Goal: Check status: Check status

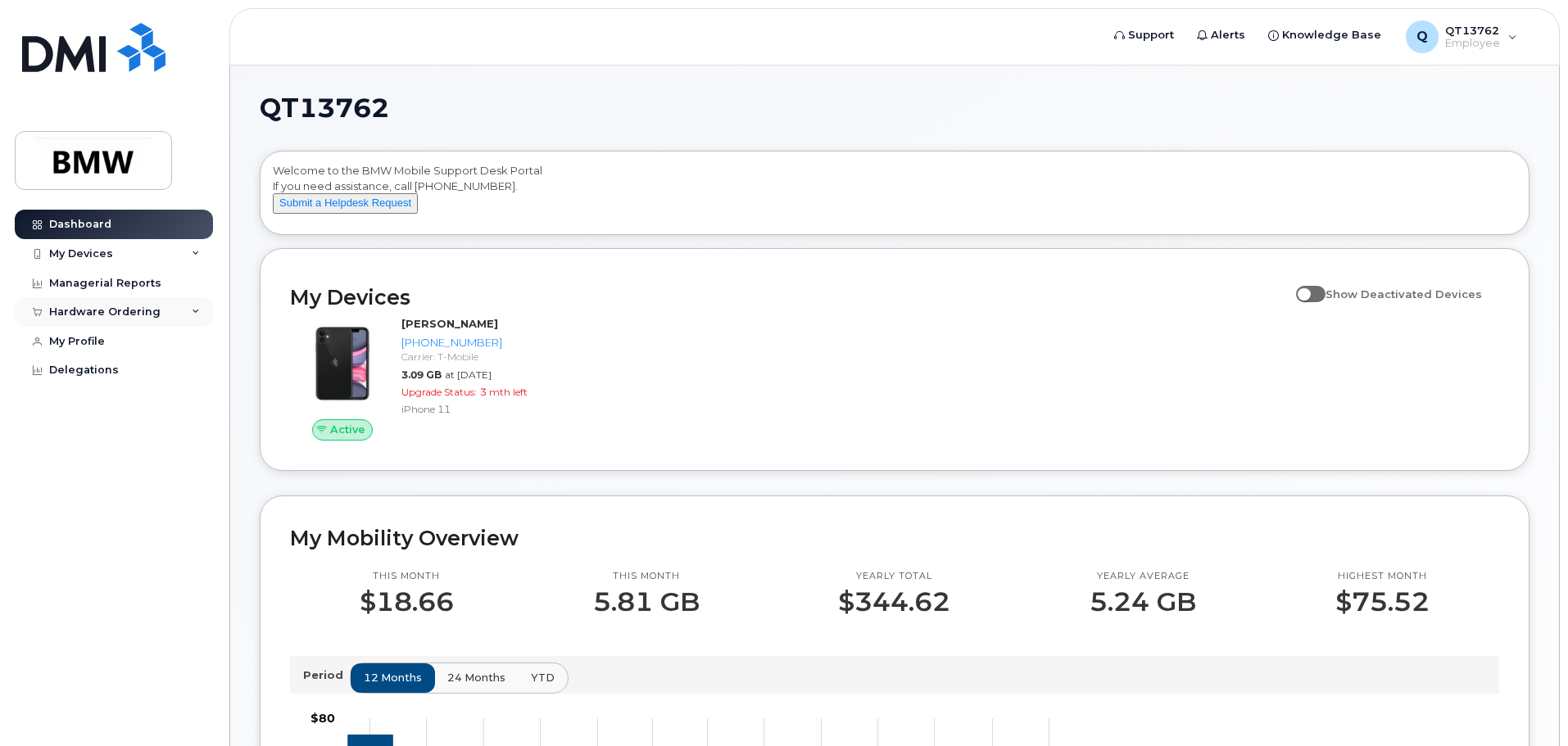
click at [196, 309] on icon at bounding box center [196, 312] width 8 height 8
click at [97, 340] on div "My Orders" at bounding box center [86, 343] width 59 height 15
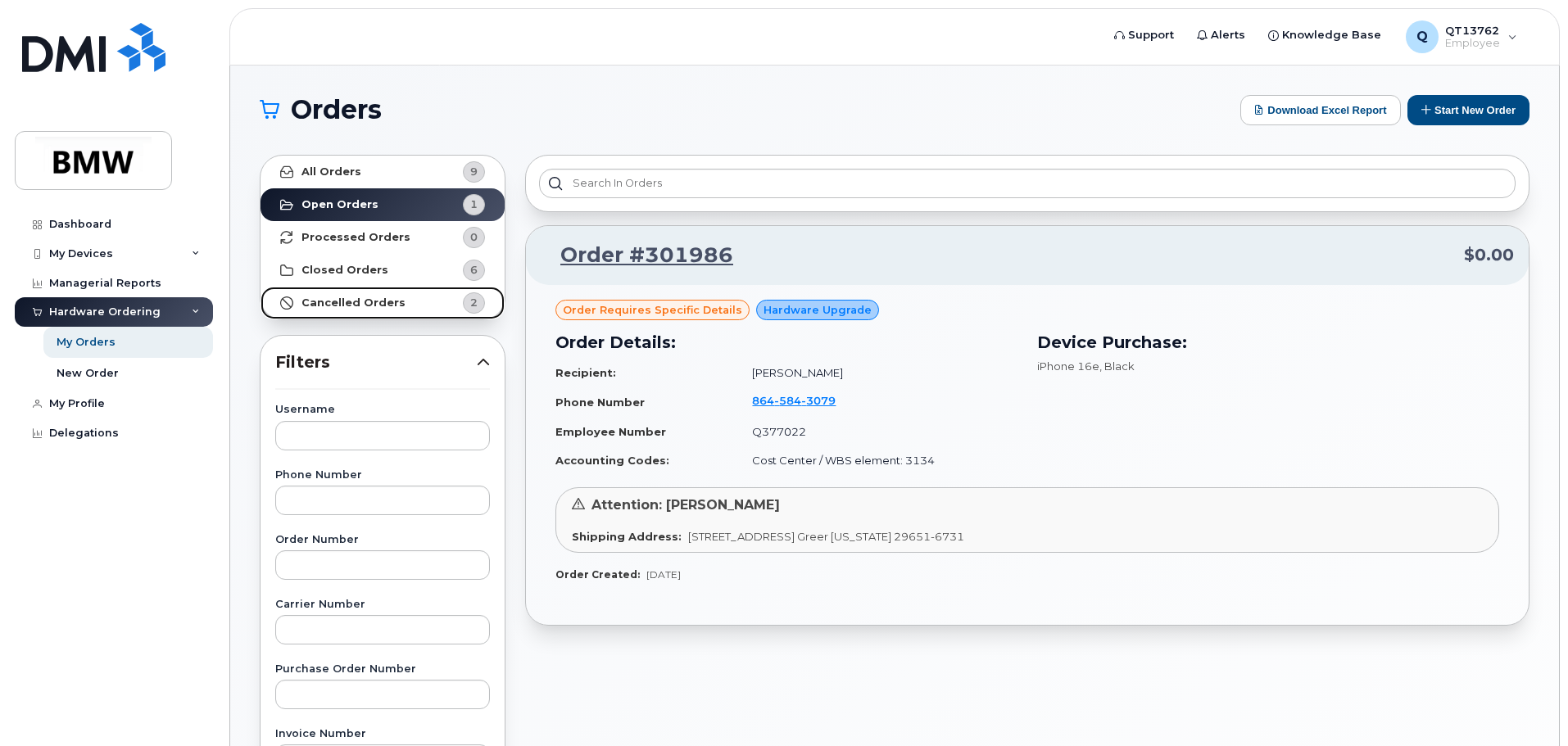
click at [366, 300] on strong "Cancelled Orders" at bounding box center [353, 303] width 104 height 13
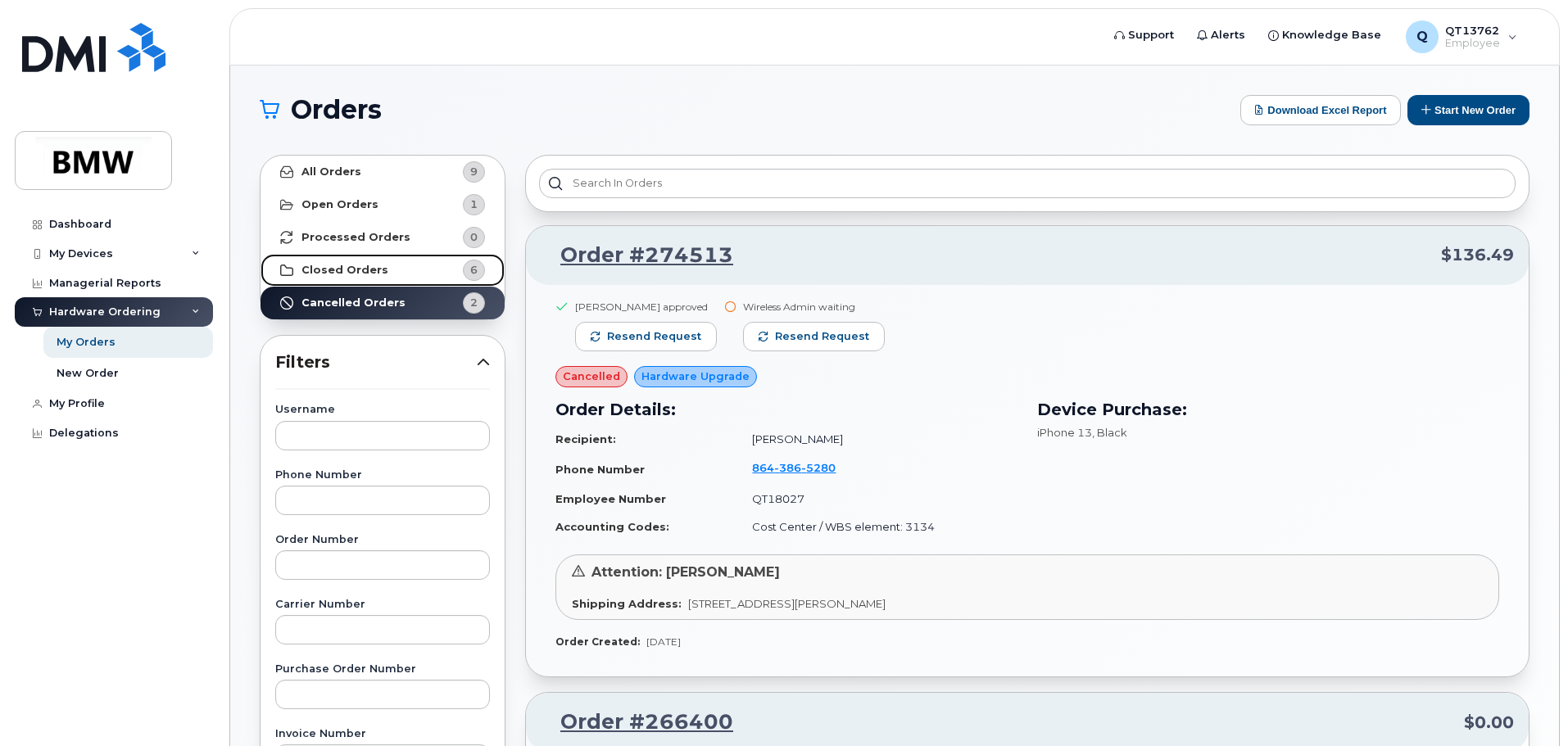
click at [347, 275] on strong "Closed Orders" at bounding box center [345, 271] width 87 height 13
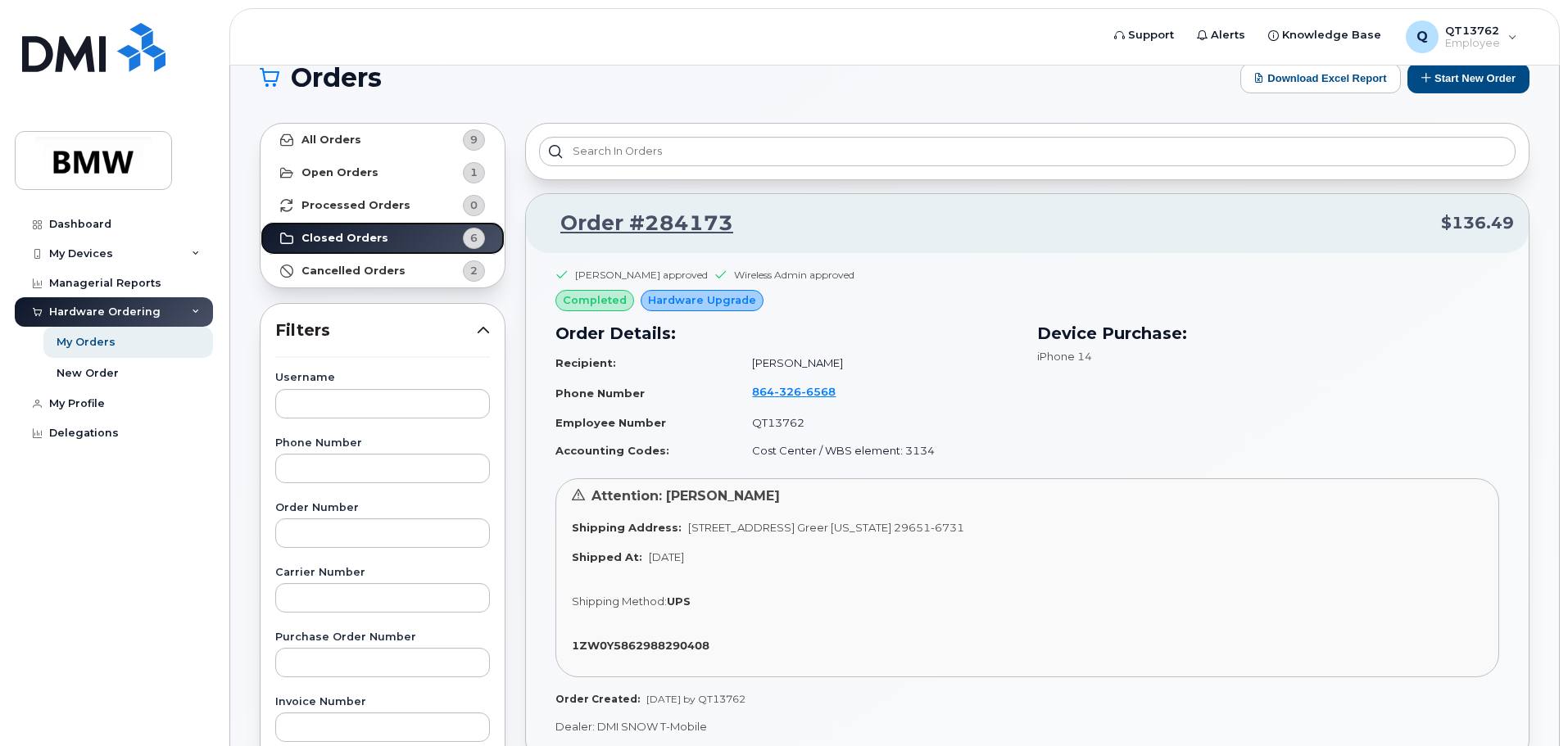
scroll to position [82, 0]
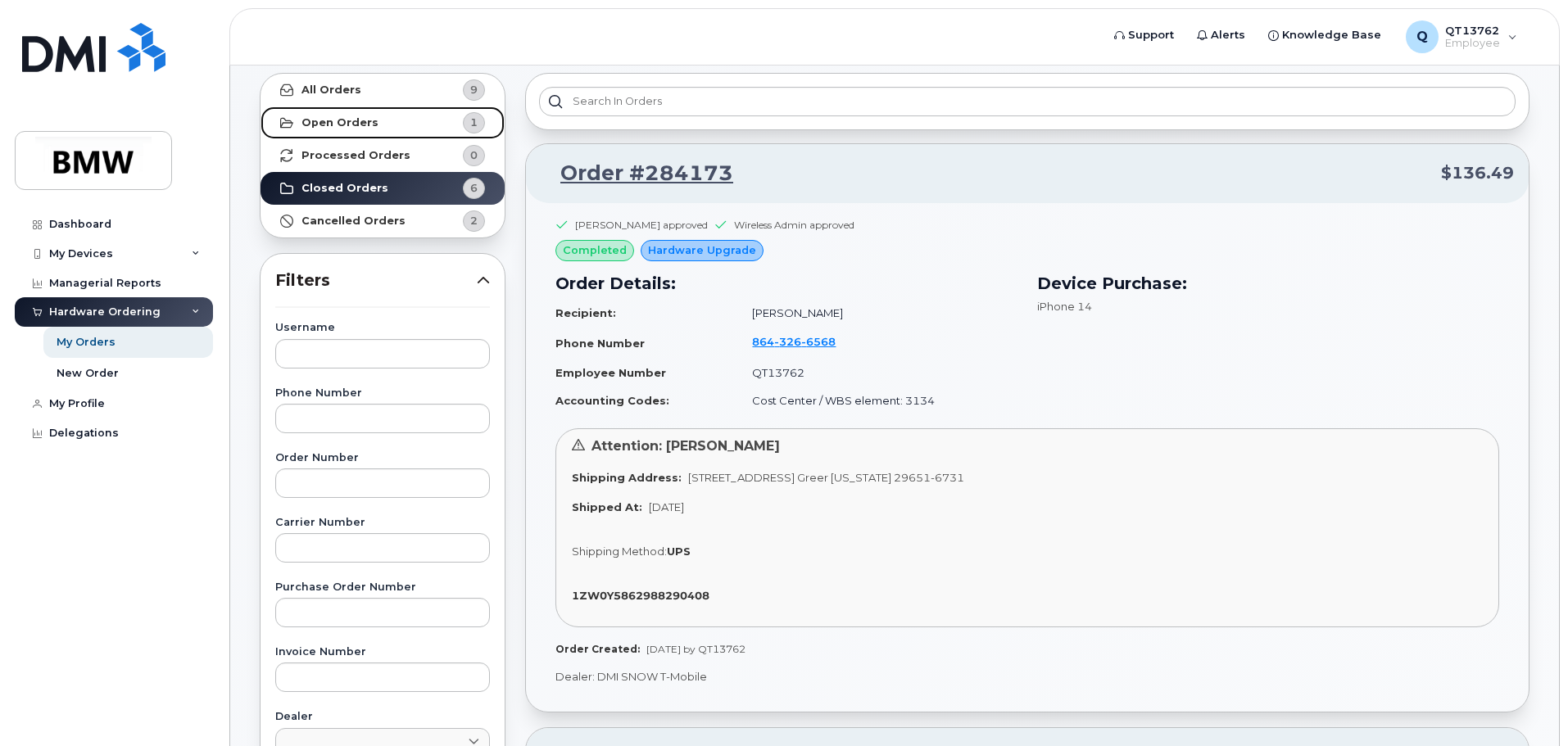
click at [366, 124] on strong "Open Orders" at bounding box center [340, 123] width 77 height 13
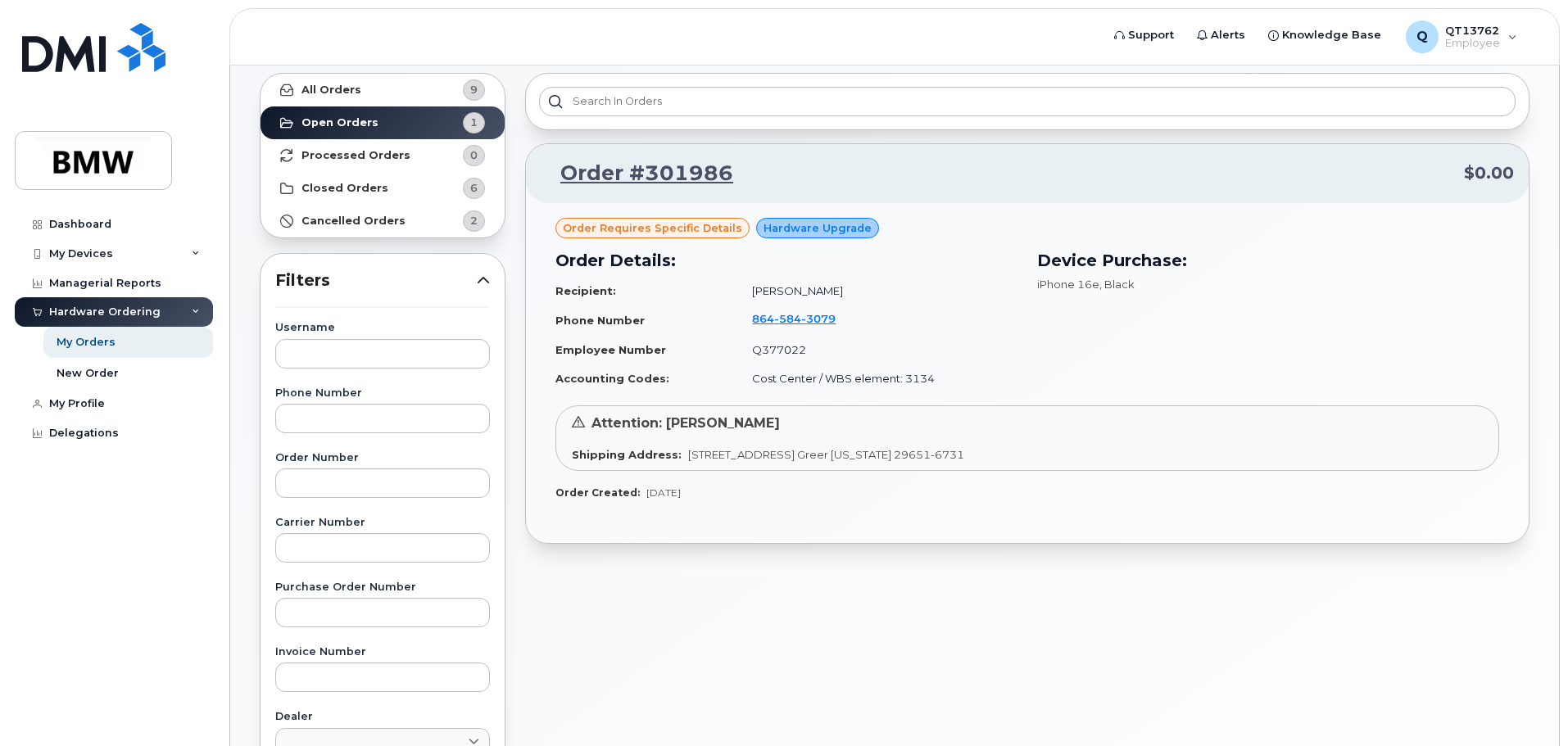
click at [857, 393] on div "Order Details: Recipient: Ferdinand Dobida Phone Number 864 584 3079 Employee N…" at bounding box center [787, 321] width 482 height 164
click at [801, 318] on span "3079" at bounding box center [818, 319] width 34 height 13
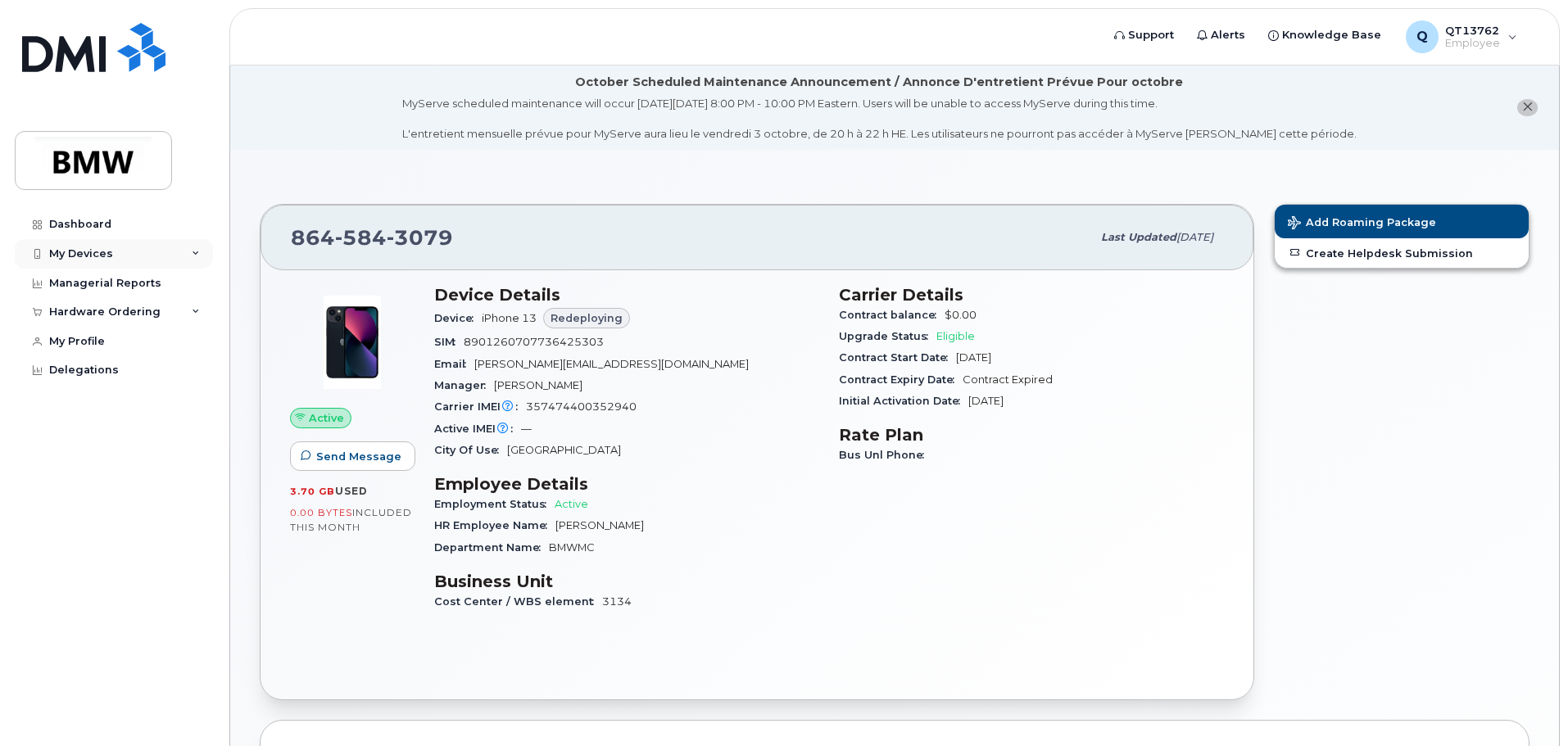
click at [112, 253] on div "My Devices" at bounding box center [114, 254] width 198 height 30
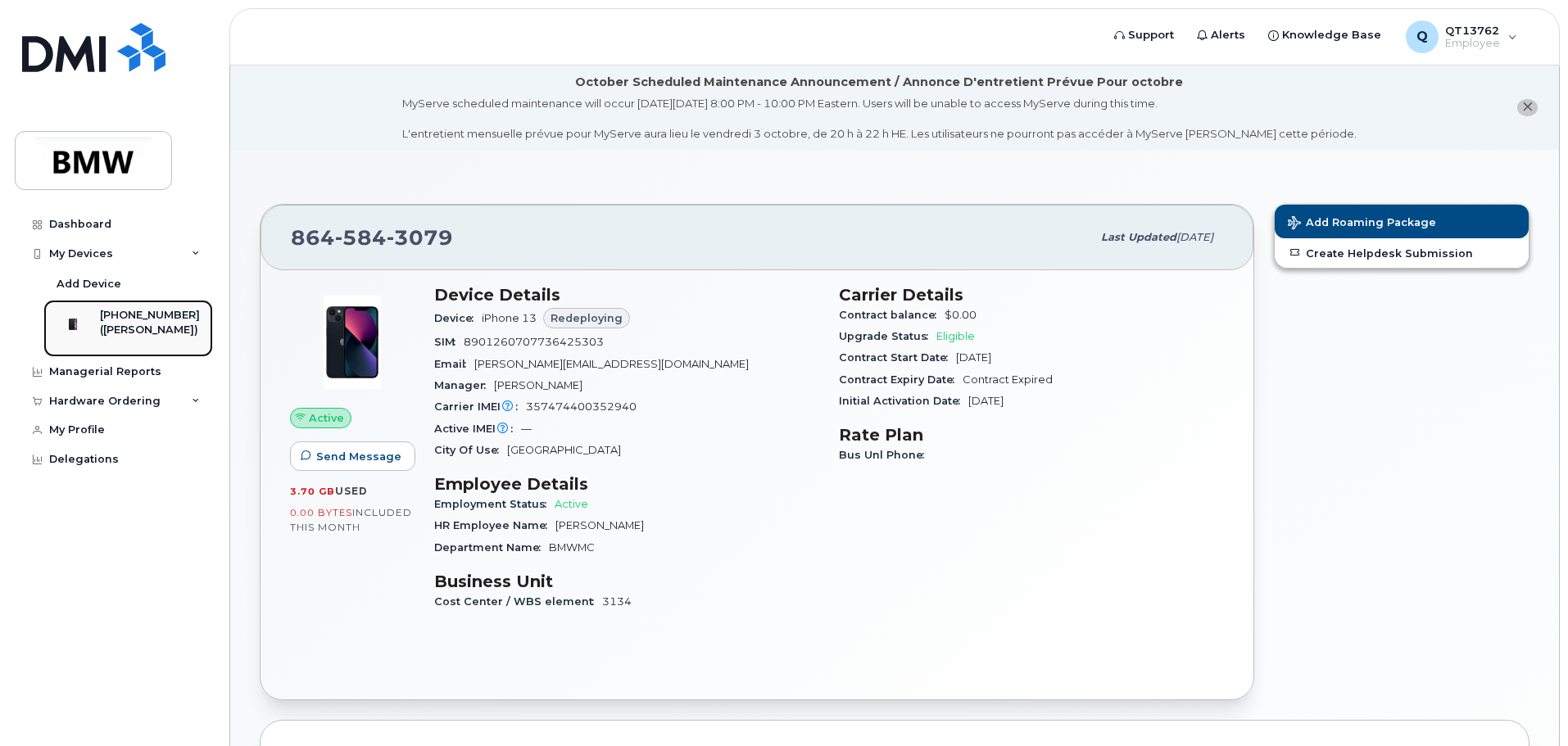
click at [173, 328] on div "([PERSON_NAME])" at bounding box center [150, 330] width 100 height 15
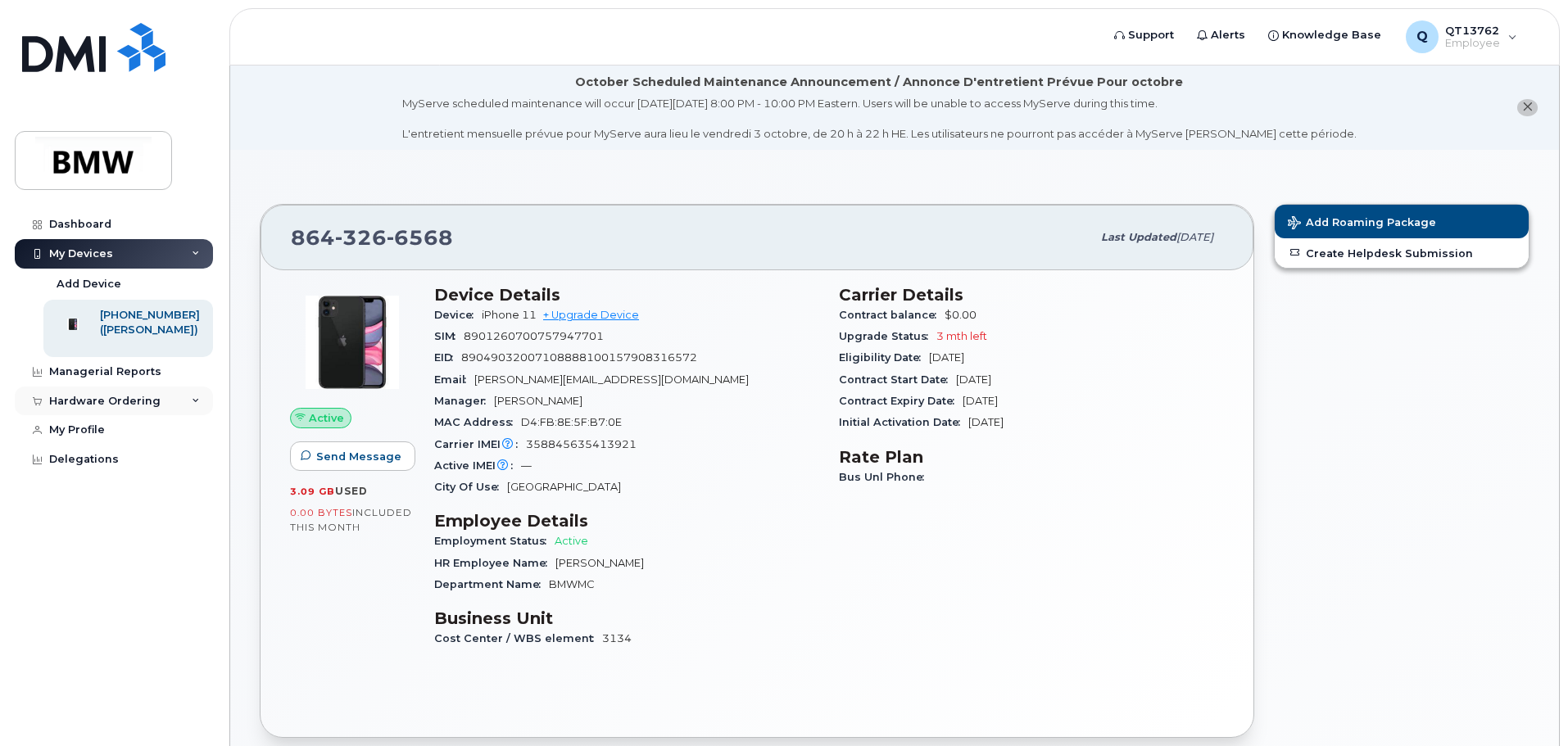
click at [144, 408] on div "Hardware Ordering" at bounding box center [105, 402] width 111 height 13
click at [94, 439] on div "My Orders" at bounding box center [86, 431] width 59 height 15
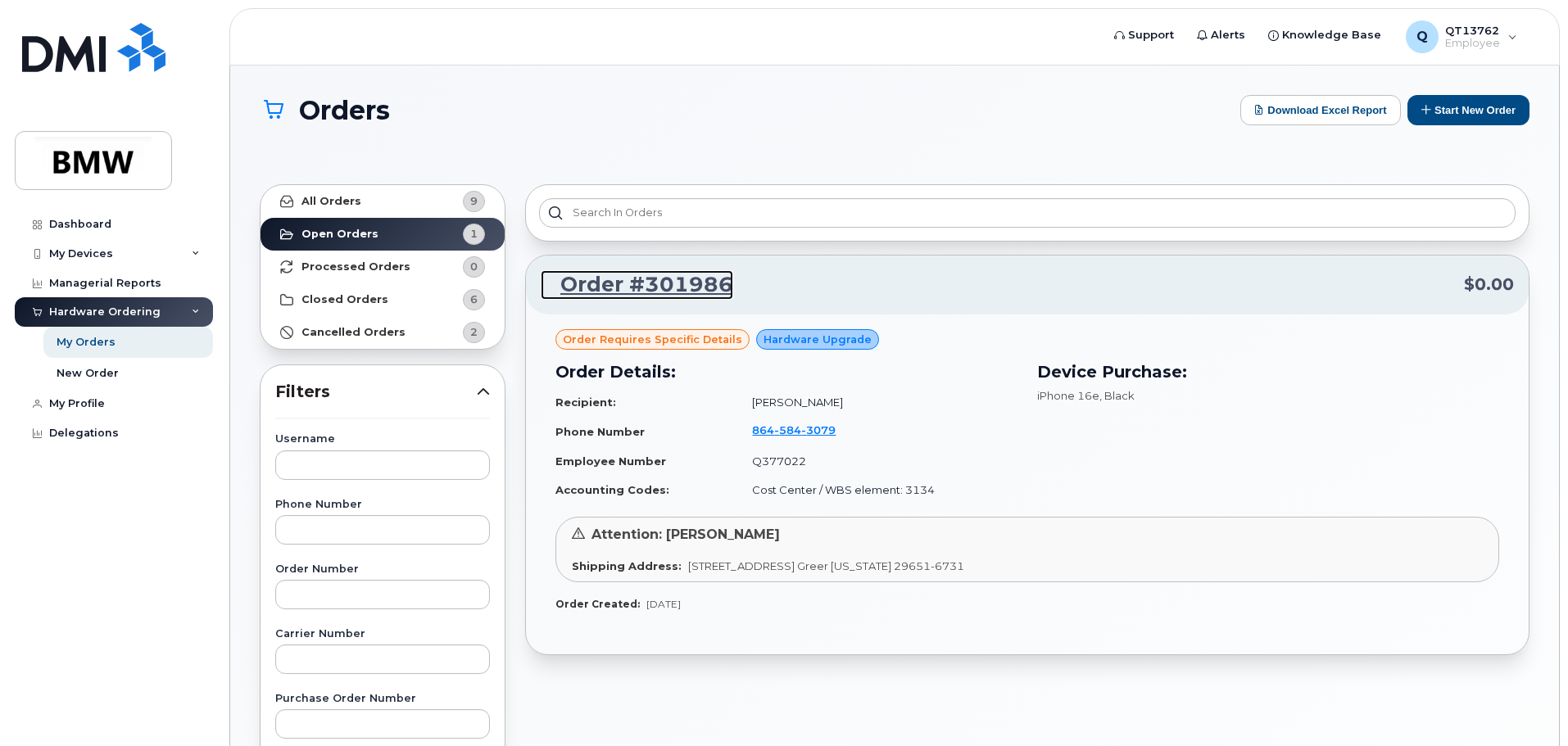
click at [661, 284] on link "Order #301986" at bounding box center [637, 285] width 193 height 30
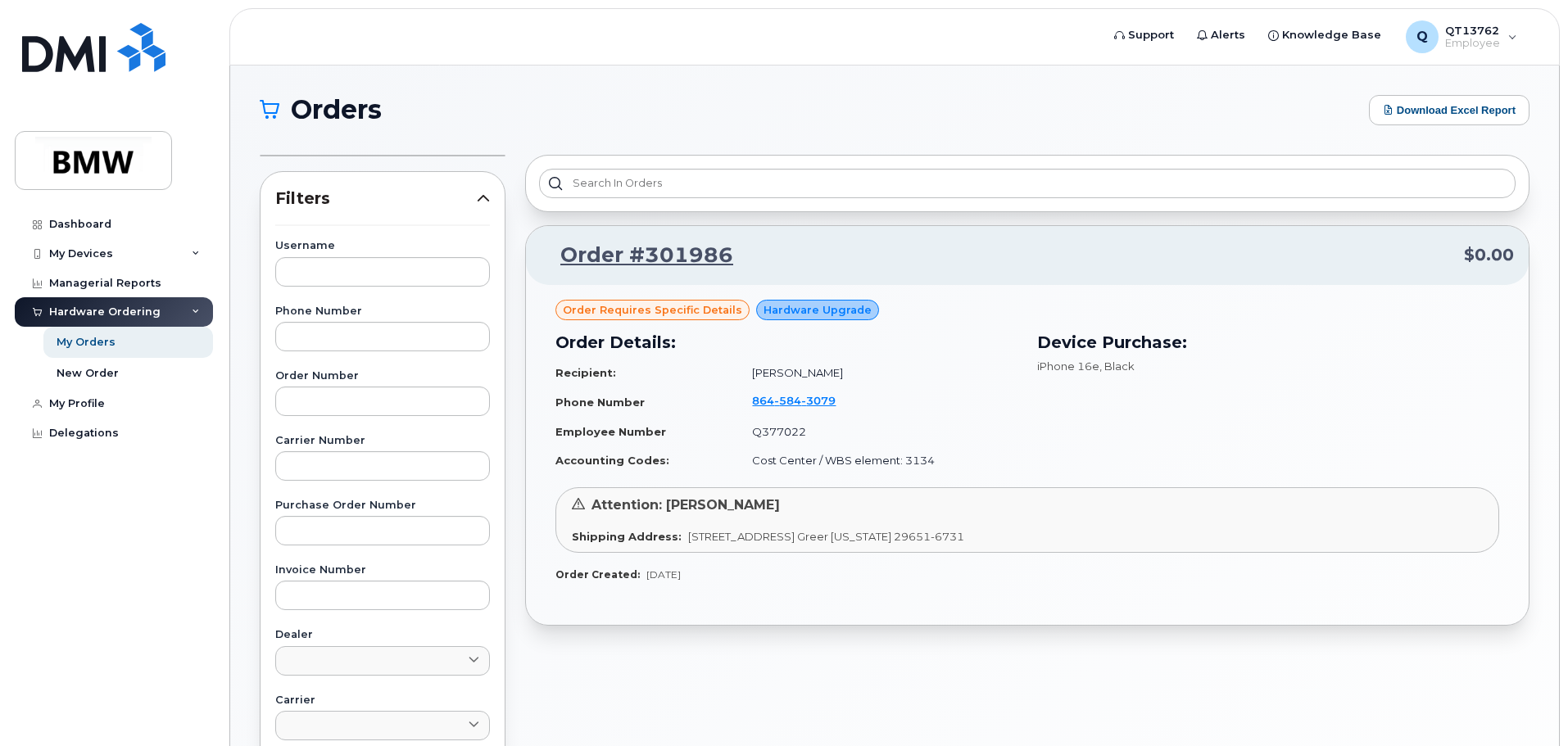
click at [702, 311] on span "Order requires Specific details" at bounding box center [652, 310] width 180 height 16
click at [629, 294] on div "Order requires Specific details Hardware Upgrade Order Details: Recipient: Ferd…" at bounding box center [1027, 456] width 1002 height 341
click at [821, 315] on span "Hardware Upgrade" at bounding box center [817, 310] width 108 height 16
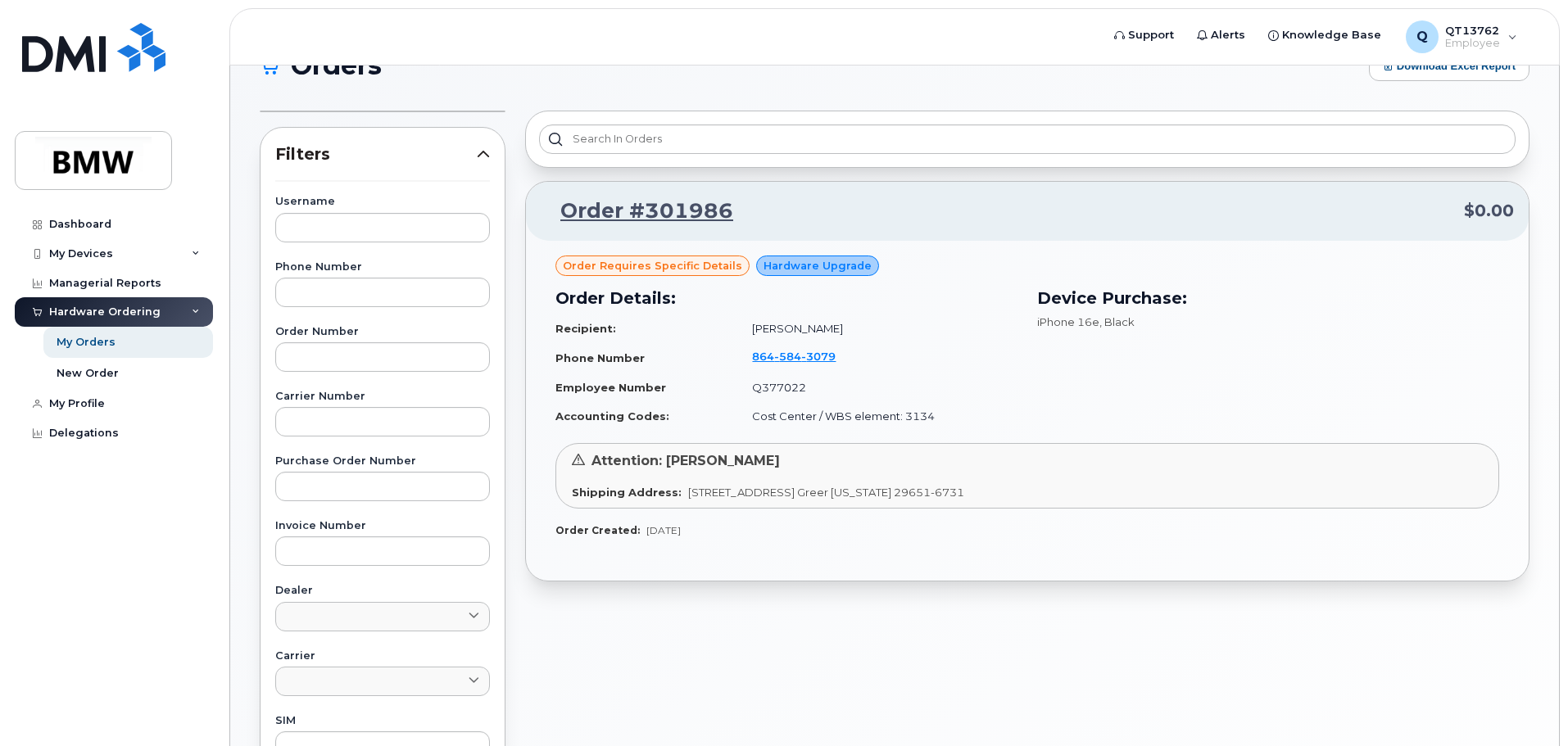
scroll to position [164, 0]
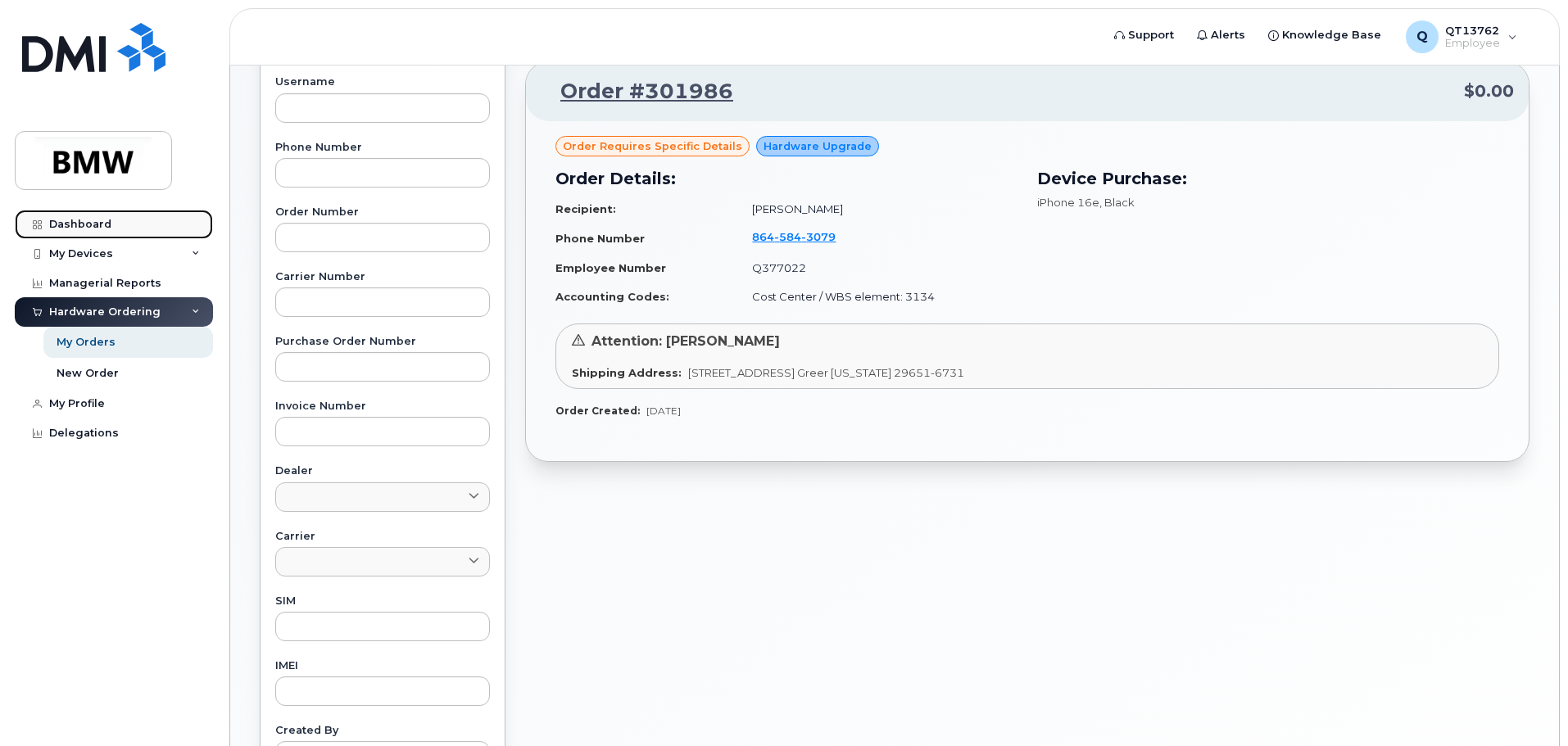
click at [84, 223] on div "Dashboard" at bounding box center [80, 225] width 62 height 13
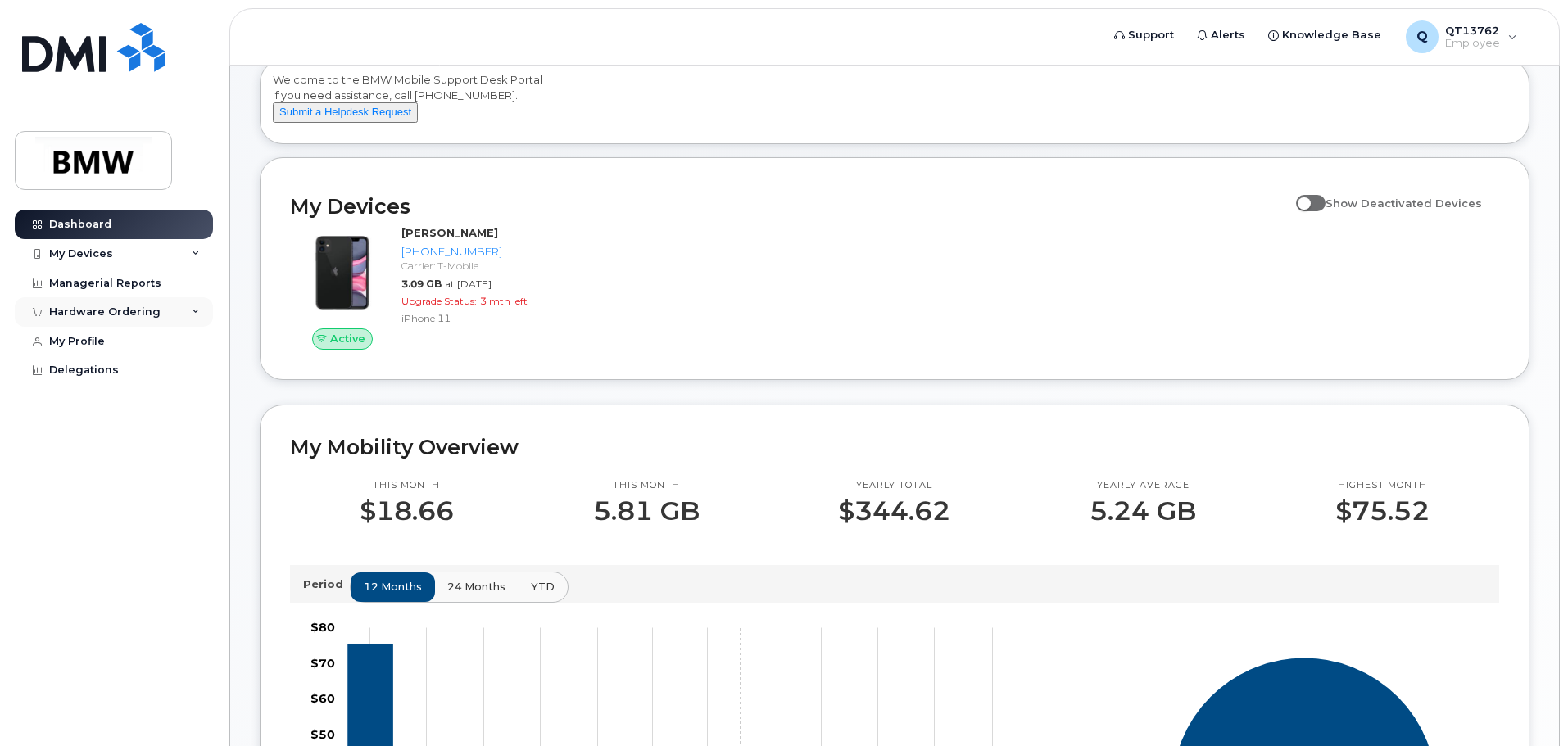
scroll to position [8, 0]
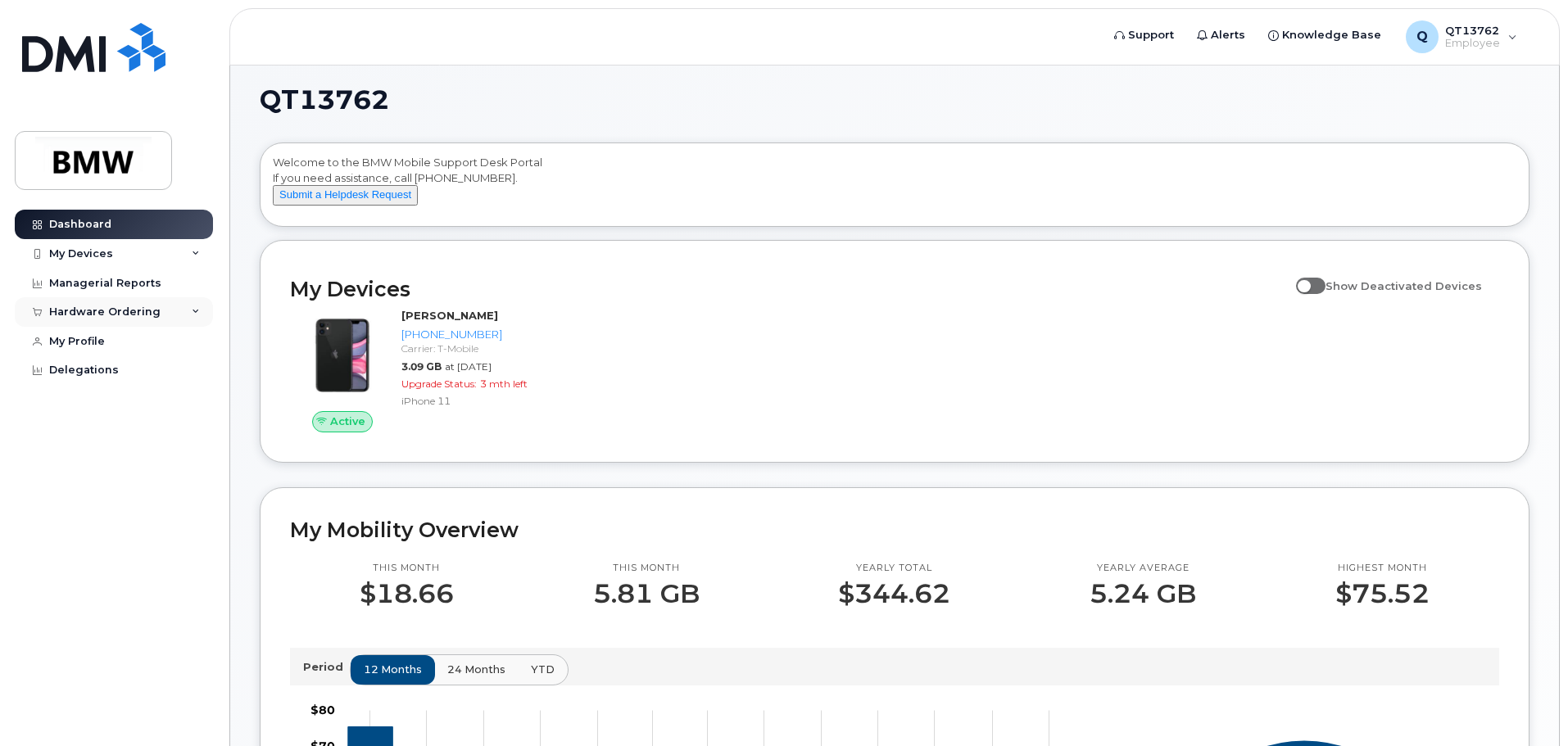
click at [198, 311] on icon at bounding box center [196, 312] width 8 height 8
click at [101, 313] on div "Hardware Ordering" at bounding box center [105, 312] width 111 height 13
click at [82, 342] on div "My Orders" at bounding box center [86, 343] width 59 height 15
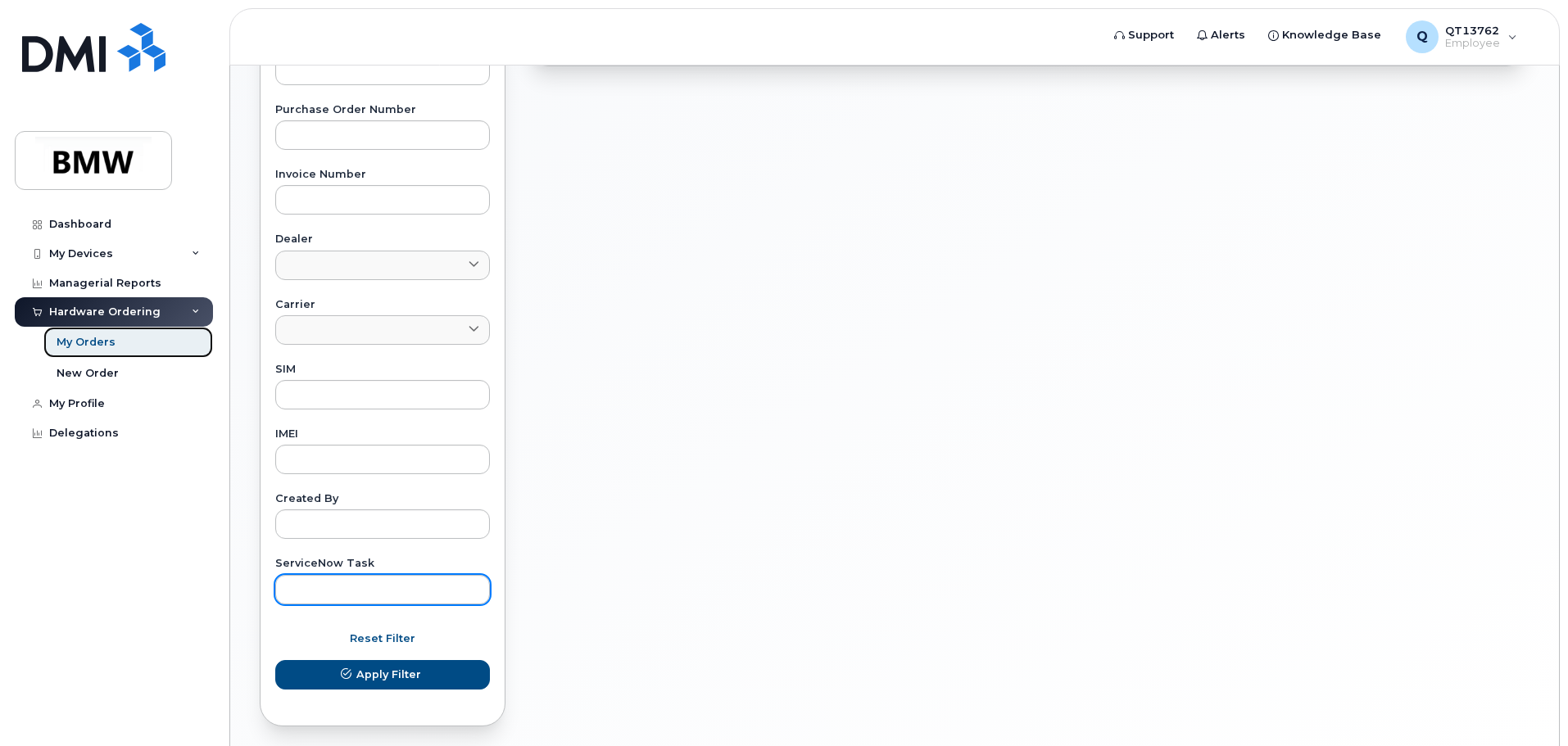
scroll to position [574, 0]
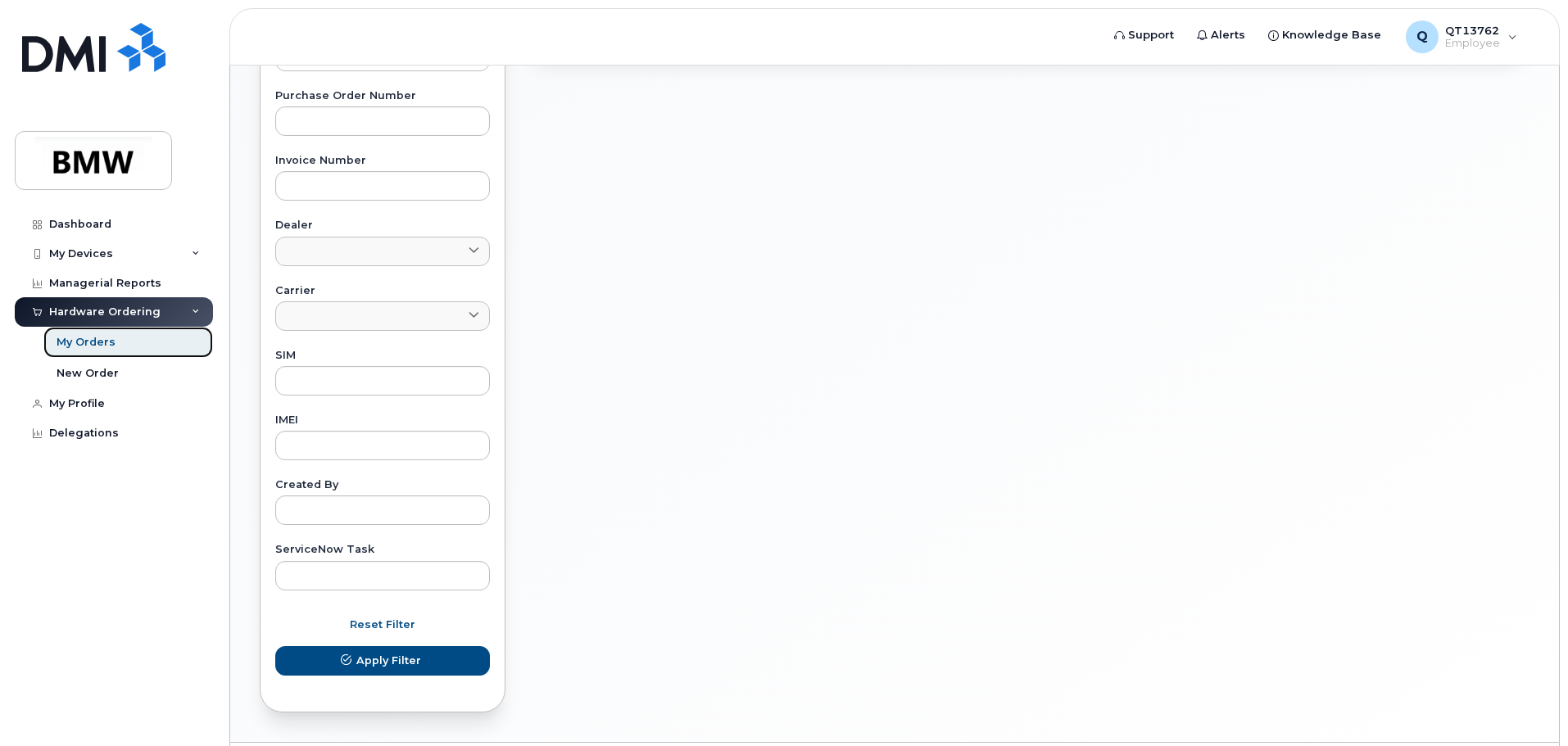
click at [88, 343] on div "My Orders" at bounding box center [86, 343] width 59 height 15
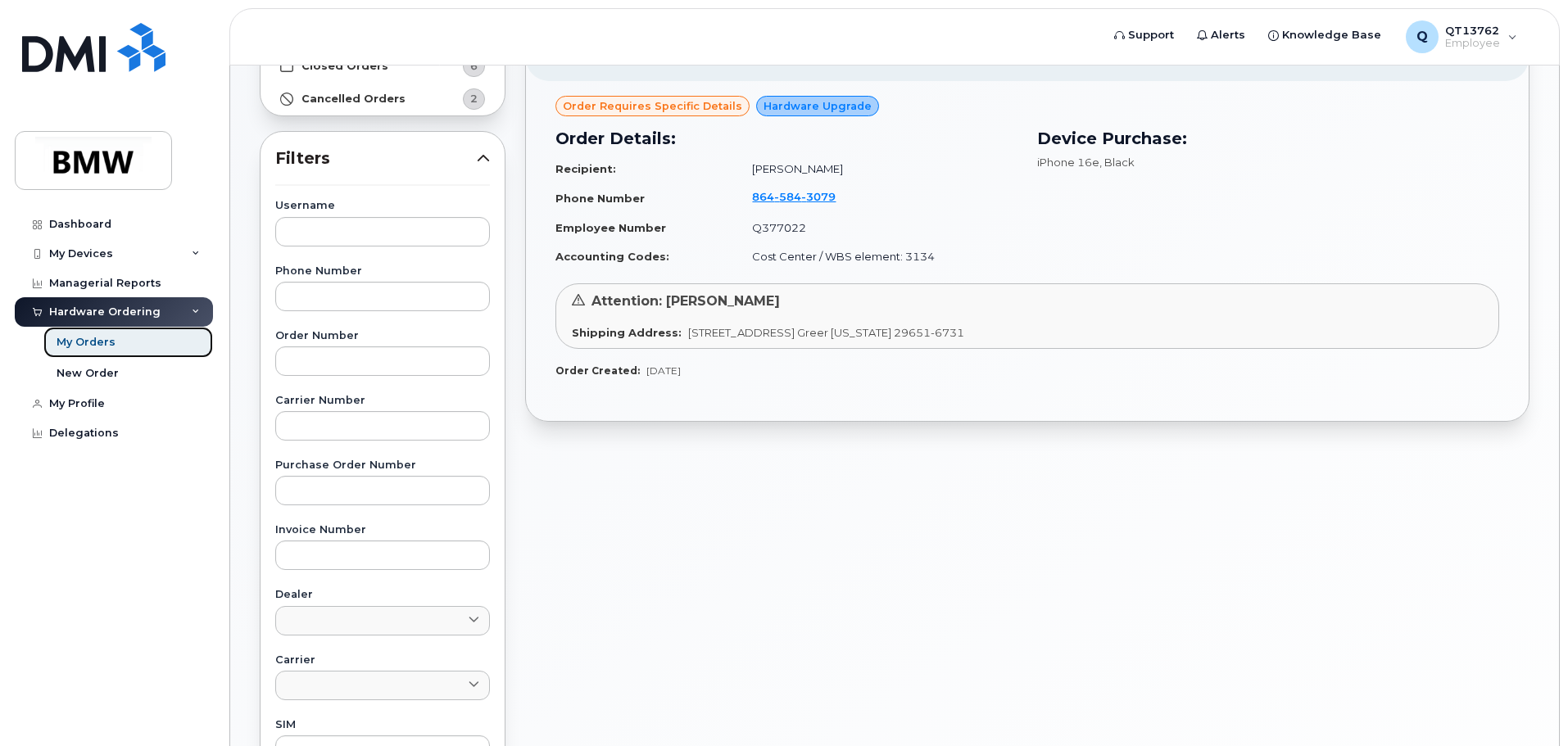
scroll to position [0, 0]
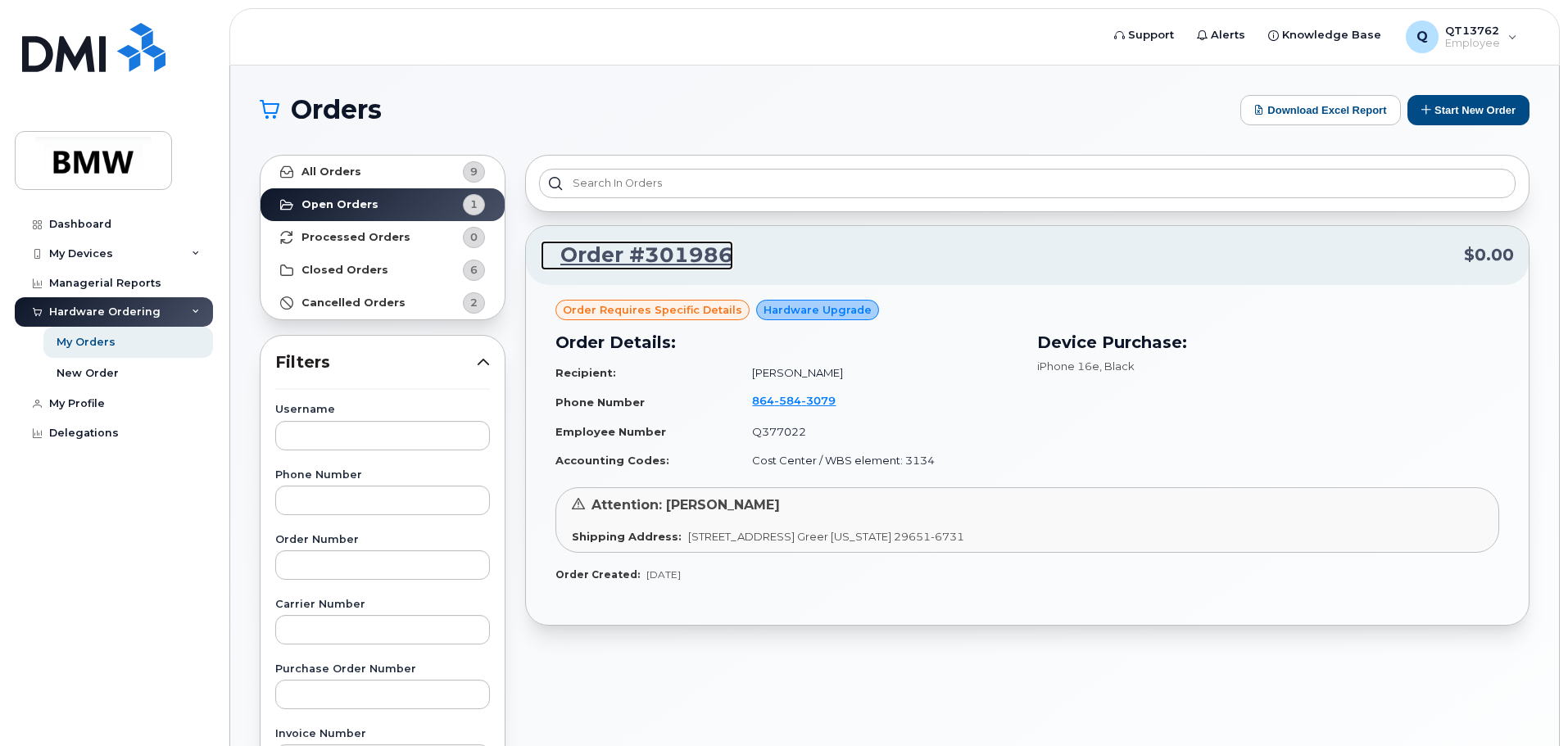
click at [635, 261] on link "Order #301986" at bounding box center [637, 256] width 193 height 30
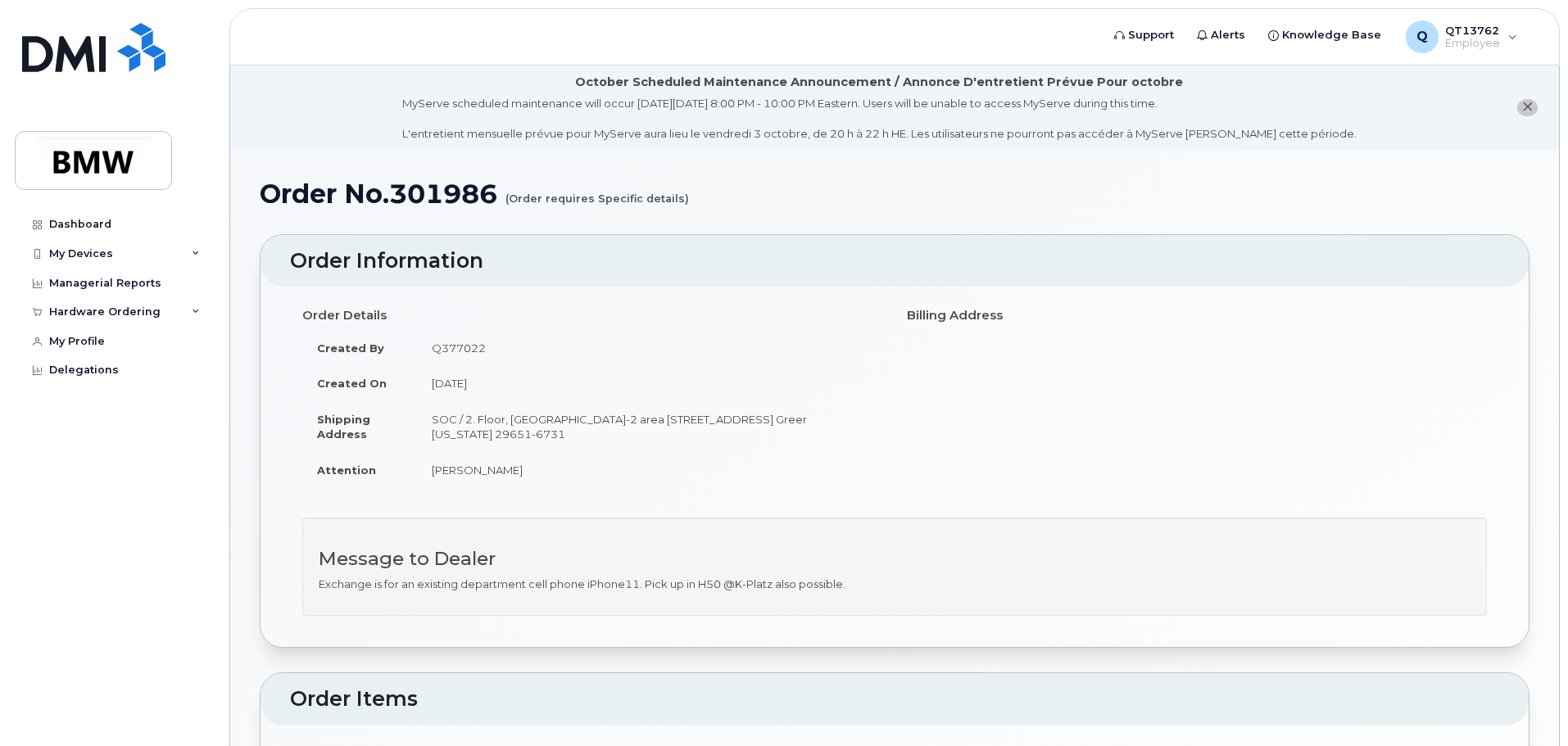
click at [1527, 107] on icon "close notification" at bounding box center [1527, 107] width 11 height 11
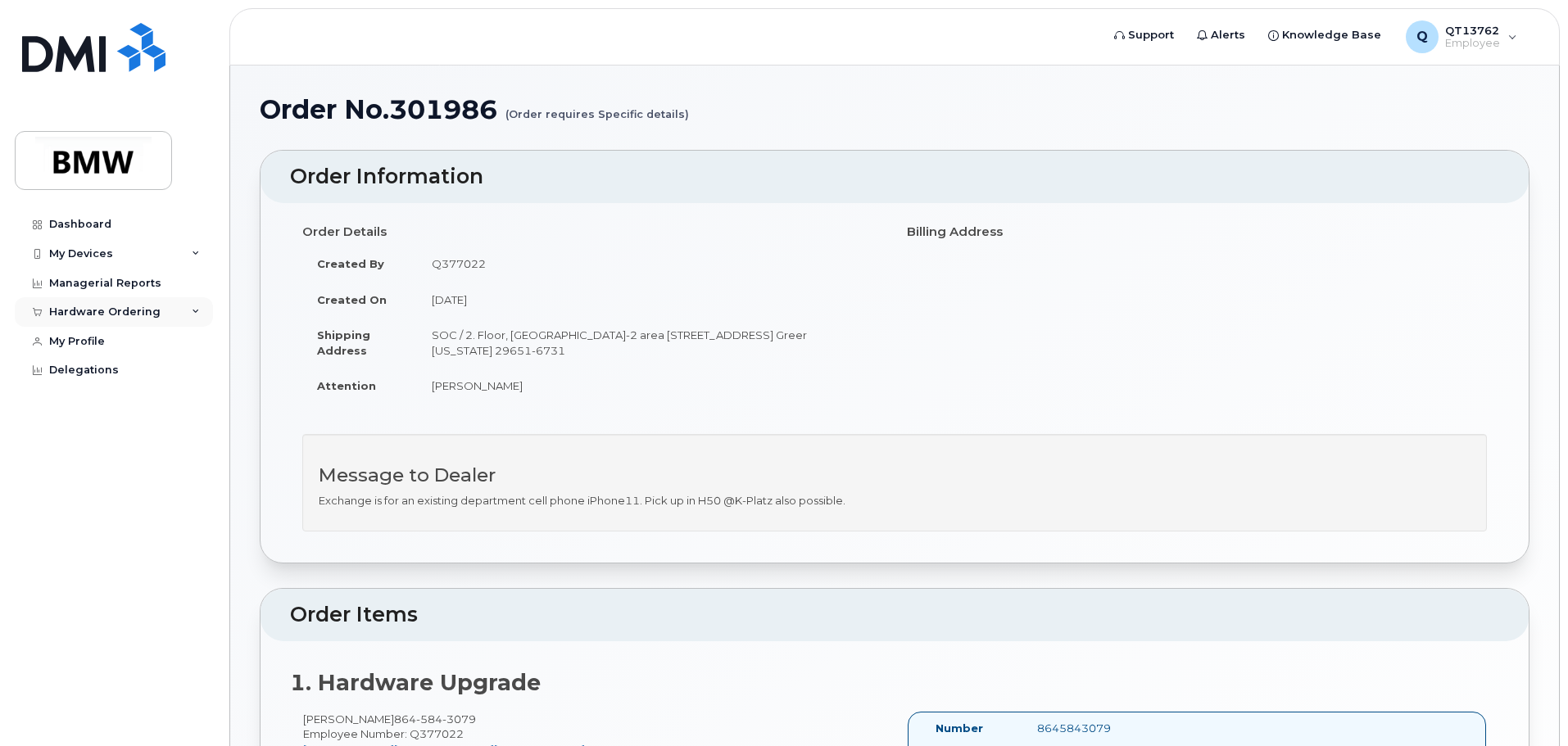
click at [189, 310] on div "Hardware Ordering" at bounding box center [114, 312] width 198 height 30
click at [87, 345] on div "My Orders" at bounding box center [86, 343] width 59 height 15
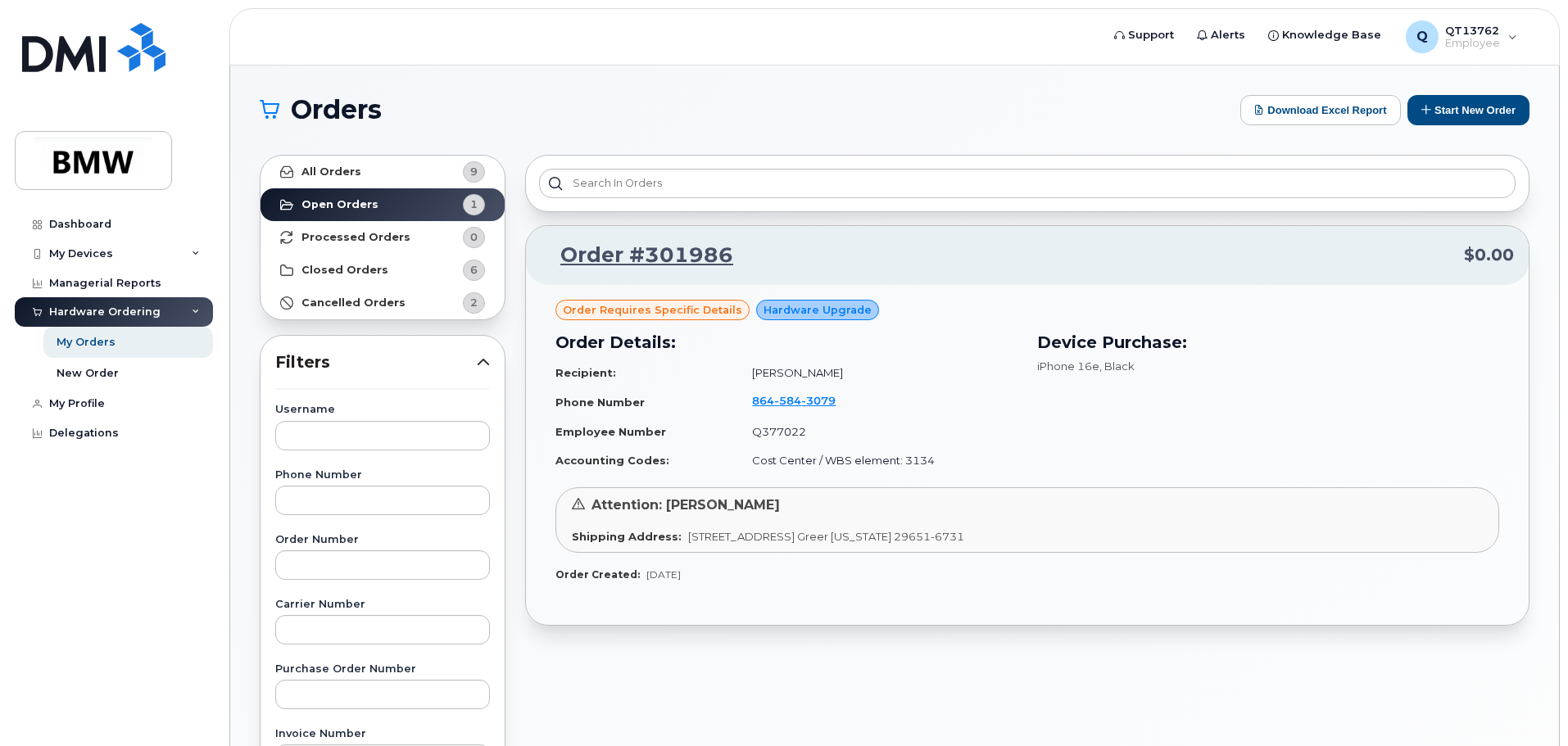
click at [795, 318] on div "Hardware Upgrade" at bounding box center [817, 311] width 123 height 21
drag, startPoint x: 795, startPoint y: 318, endPoint x: 718, endPoint y: 321, distance: 77.1
click at [791, 318] on div "Hardware Upgrade" at bounding box center [817, 311] width 123 height 21
click at [650, 311] on span "Order requires Specific details" at bounding box center [652, 310] width 180 height 16
click at [774, 399] on span "584" at bounding box center [787, 401] width 27 height 13
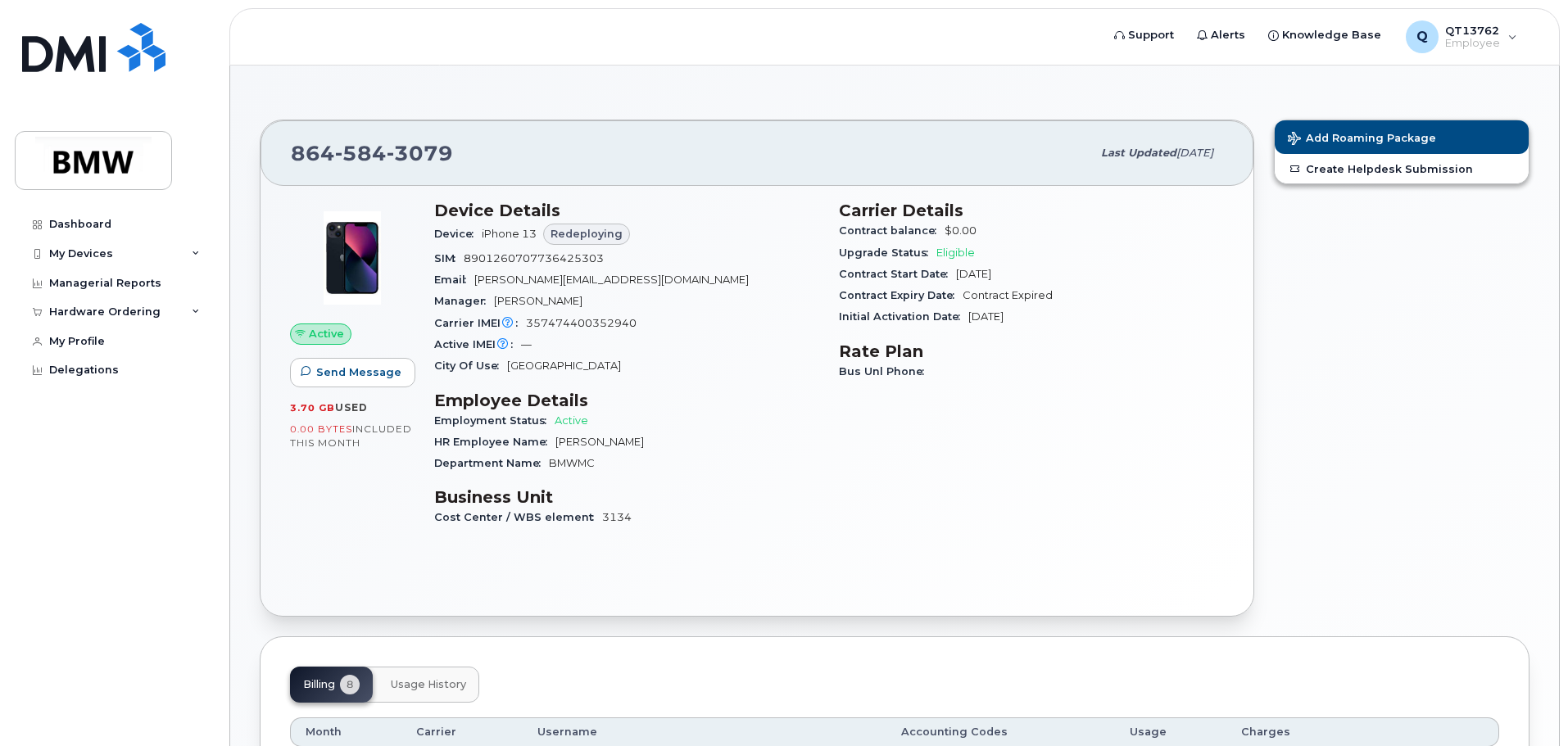
click at [589, 233] on span "Redeploying" at bounding box center [587, 234] width 72 height 16
click at [320, 336] on span "Active" at bounding box center [326, 334] width 35 height 16
click at [192, 306] on div "Hardware Ordering" at bounding box center [114, 312] width 198 height 30
click at [101, 347] on div "My Orders" at bounding box center [86, 343] width 59 height 15
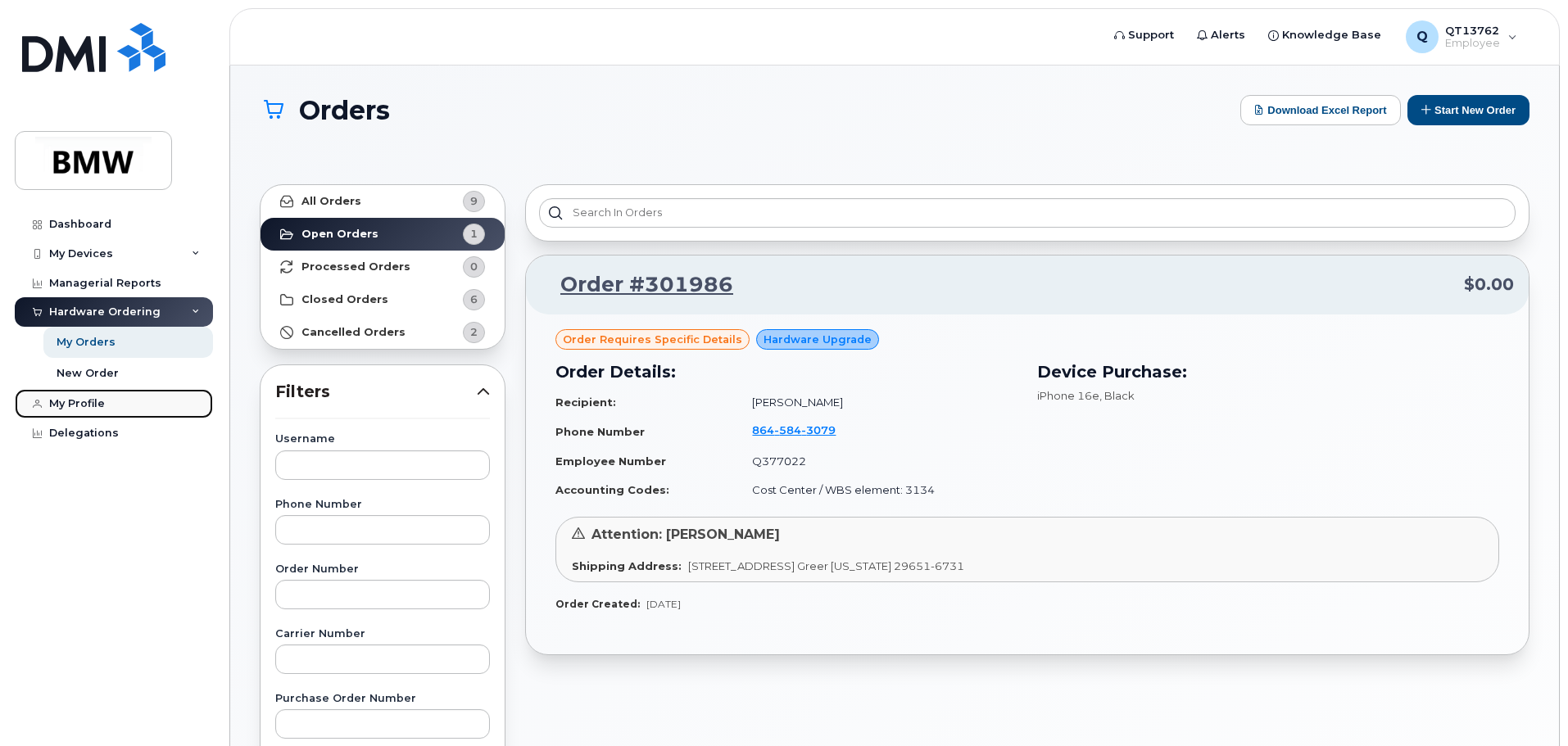
click at [69, 404] on div "My Profile" at bounding box center [77, 404] width 56 height 13
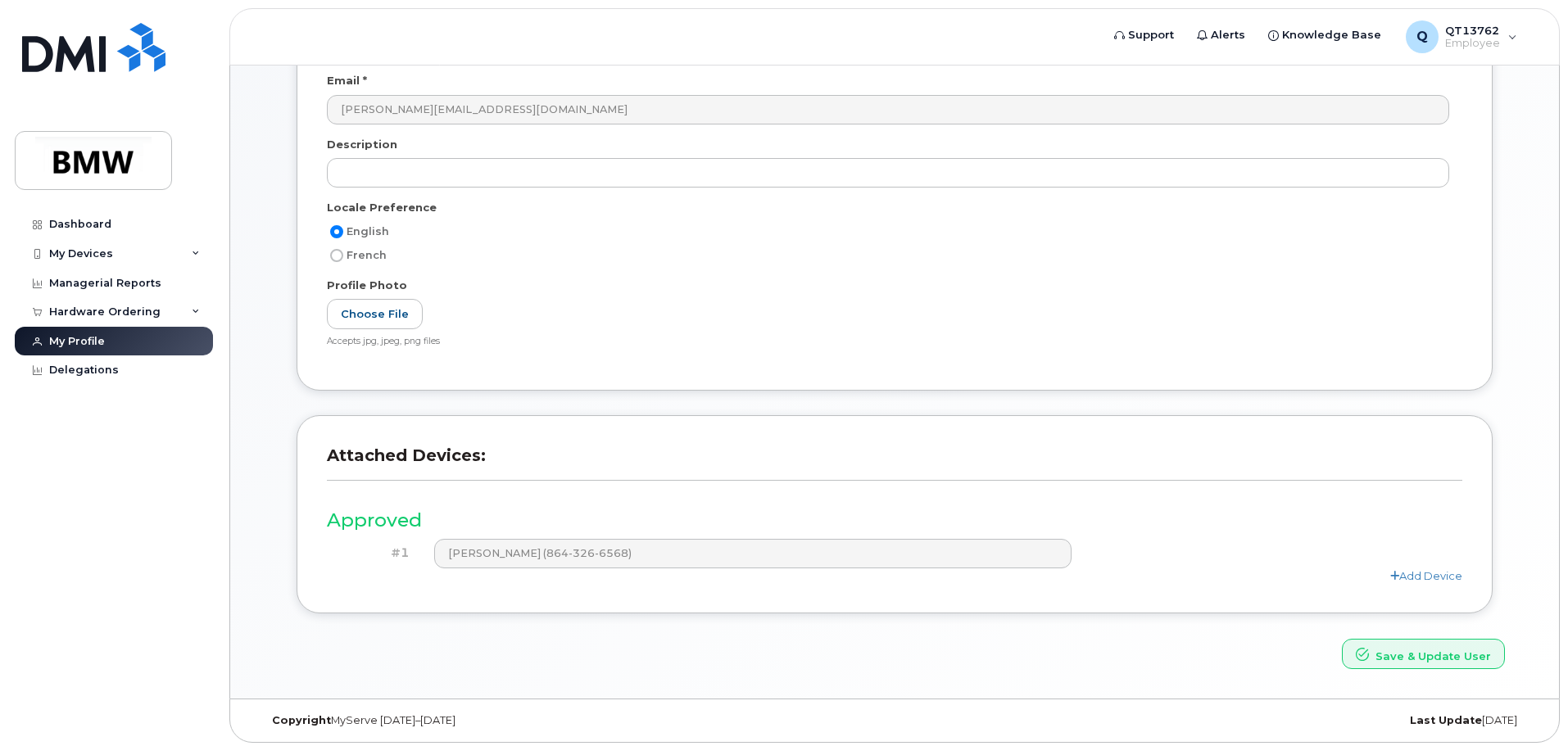
scroll to position [227, 0]
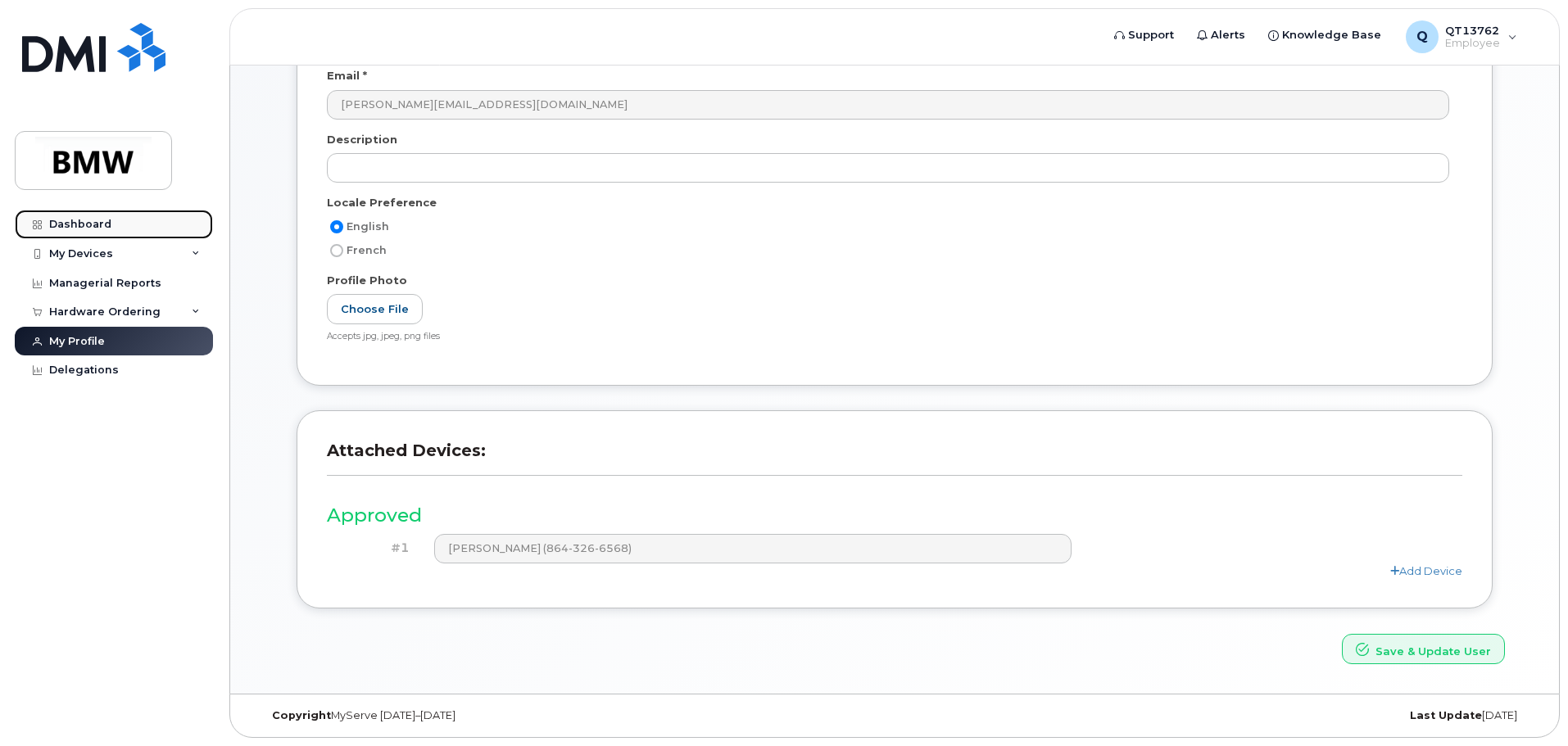
click at [76, 227] on div "Dashboard" at bounding box center [80, 225] width 62 height 13
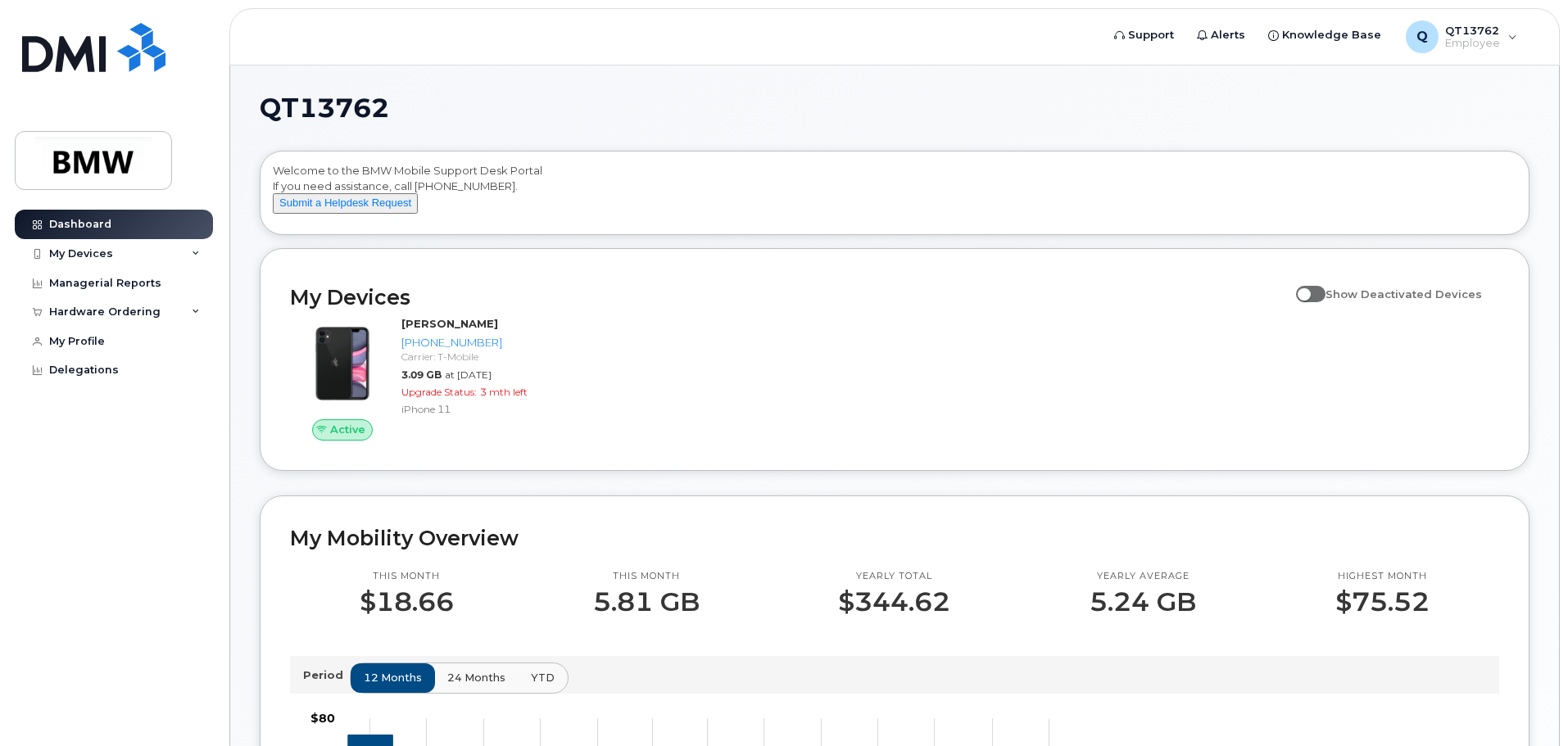
click at [1323, 302] on span at bounding box center [1311, 294] width 30 height 16
click at [1309, 292] on input "Show Deactivated Devices" at bounding box center [1302, 285] width 13 height 13
click at [1325, 302] on span at bounding box center [1311, 294] width 30 height 16
click at [1309, 292] on input "Show Deactivated Devices" at bounding box center [1302, 285] width 13 height 13
checkbox input "false"
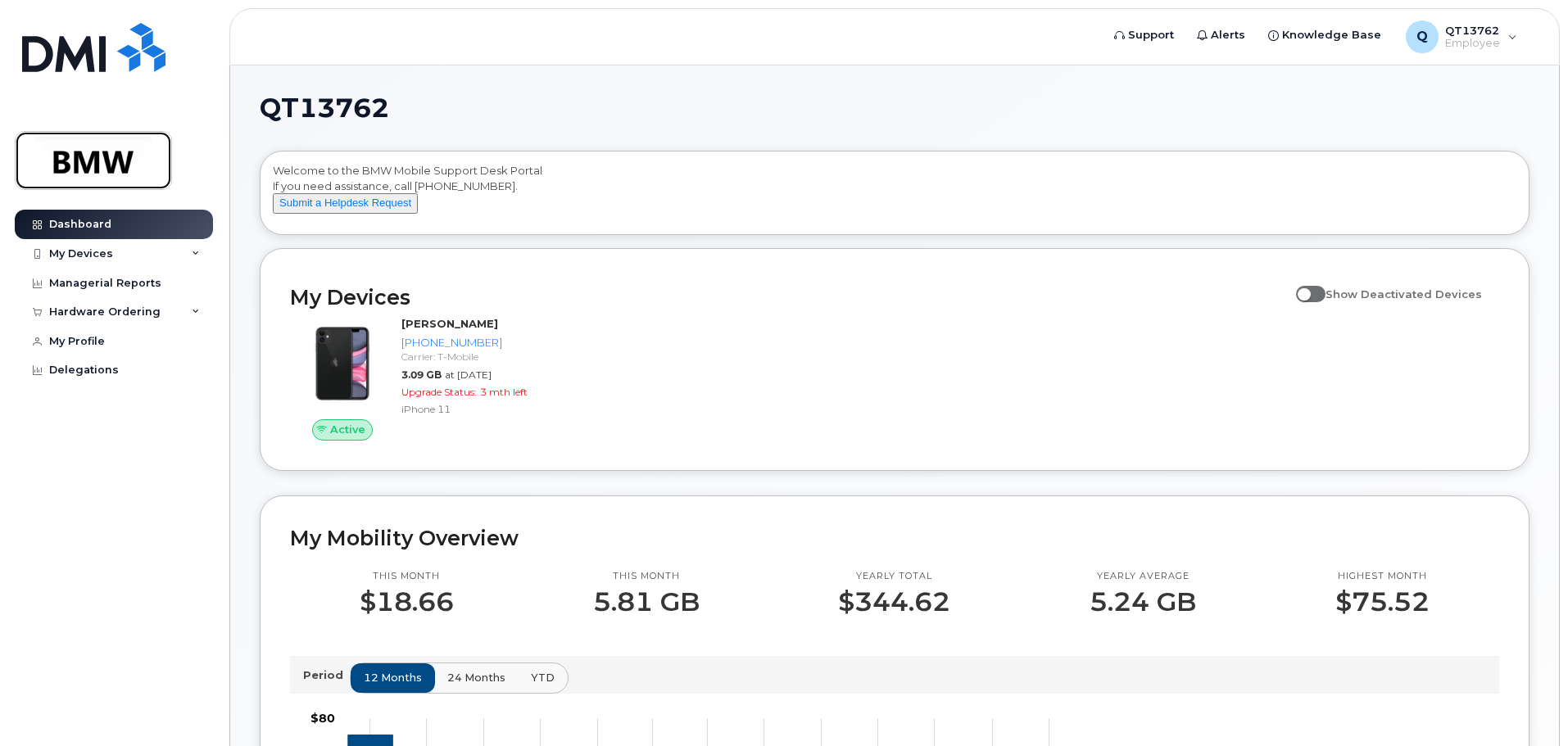
click at [109, 171] on img at bounding box center [93, 161] width 126 height 48
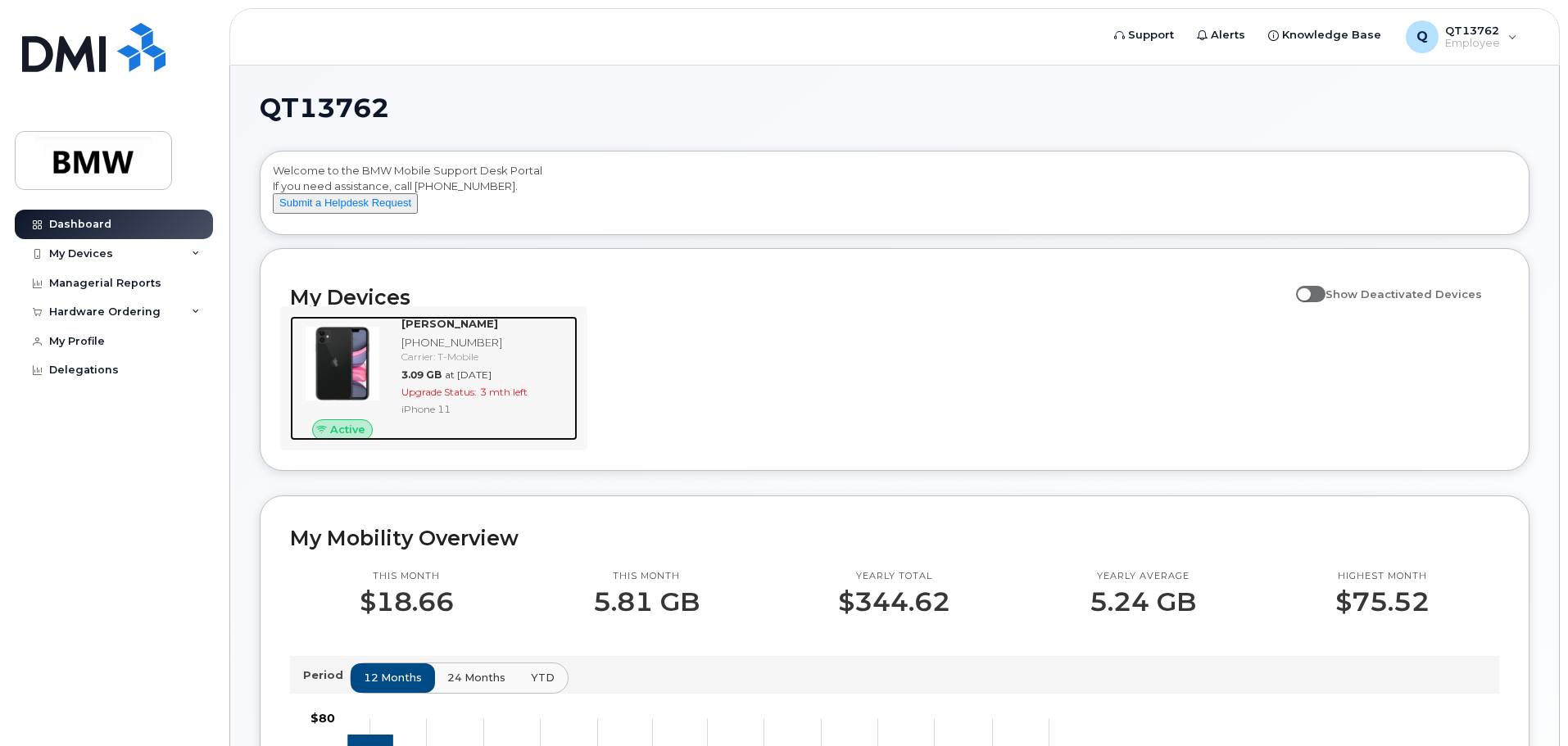
click at [445, 398] on span "Upgrade Status:" at bounding box center [439, 392] width 75 height 12
